Goal: Information Seeking & Learning: Learn about a topic

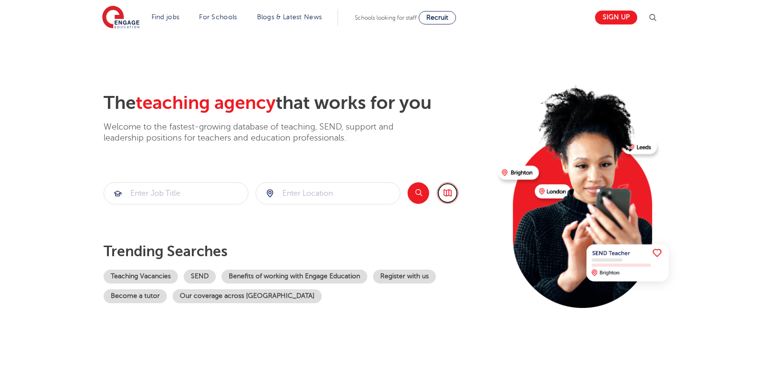
click at [443, 192] on link "Browse all Jobs" at bounding box center [448, 193] width 22 height 22
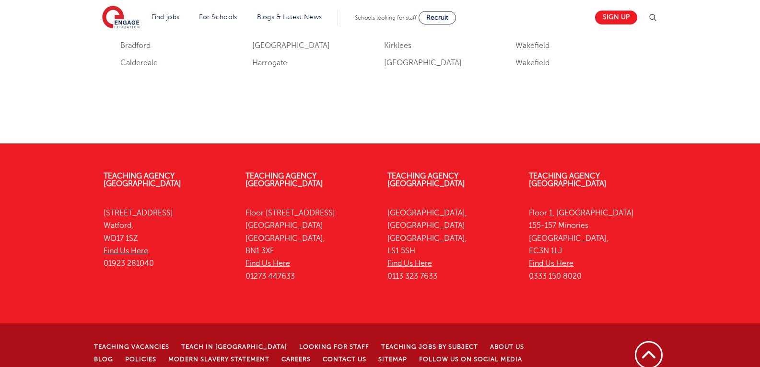
scroll to position [1260, 0]
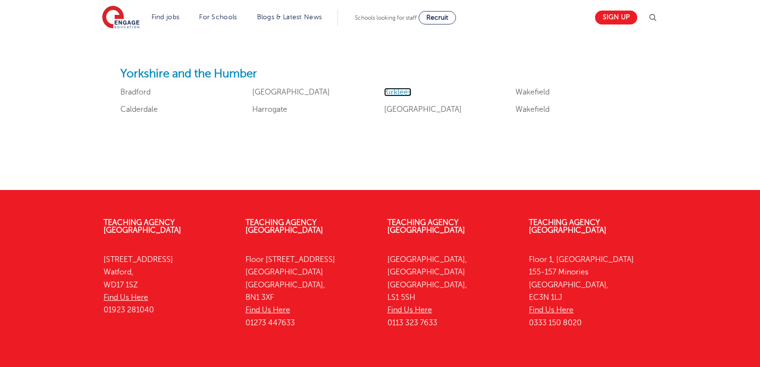
click at [396, 91] on link "Kirklees" at bounding box center [397, 92] width 27 height 9
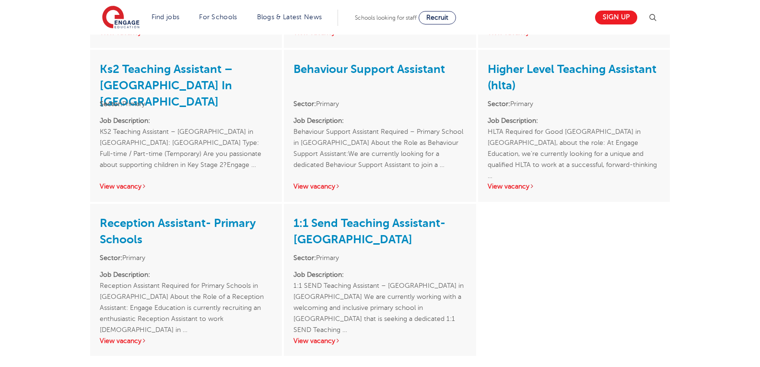
scroll to position [1267, 0]
